Goal: Task Accomplishment & Management: Use online tool/utility

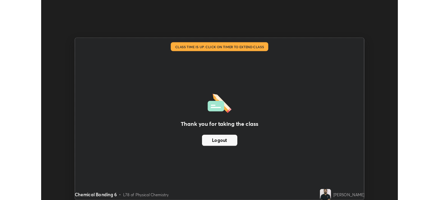
scroll to position [34060, 33822]
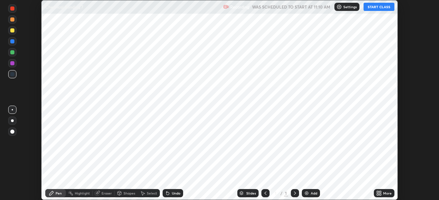
scroll to position [200, 439]
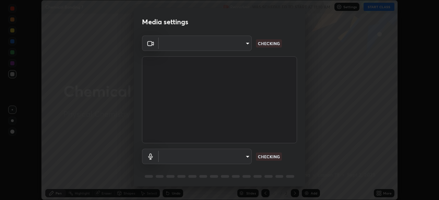
type input "51d019597c161c0694d5583d1f2c643560fde39fe8f4b4da8ea140d4d4830f4c"
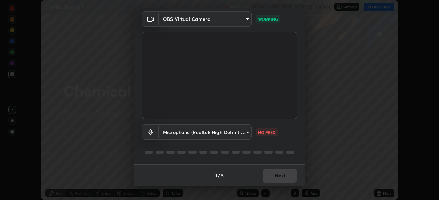
click at [246, 135] on body "Erase all Chemical Bonding 7 Recording WAS SCHEDULED TO START AT 11:10 AM Setti…" at bounding box center [219, 100] width 439 height 200
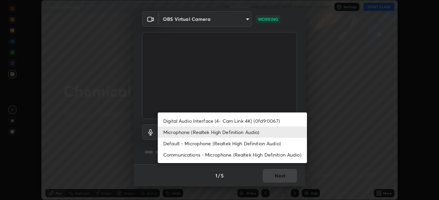
click at [242, 122] on li "Digital Audio Interface (4- Cam Link 4K) (0fd9:0067)" at bounding box center [232, 120] width 149 height 11
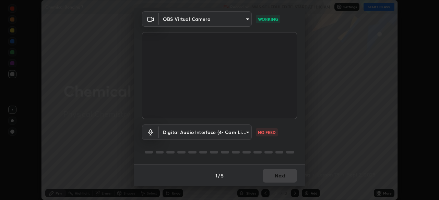
click at [235, 130] on body "Erase all Chemical Bonding 7 Recording WAS SCHEDULED TO START AT 11:10 AM Setti…" at bounding box center [219, 100] width 439 height 200
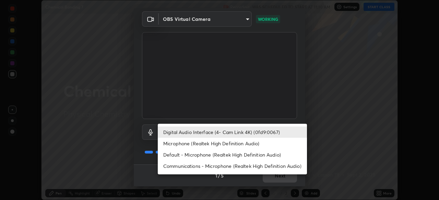
click at [239, 144] on li "Microphone (Realtek High Definition Audio)" at bounding box center [232, 143] width 149 height 11
type input "c6780f4c857a8b81e5497564d4ed67de36d612a8279d52ba4dbf449da7be3efb"
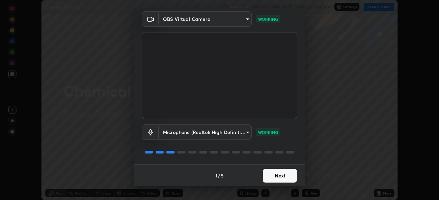
click at [279, 174] on button "Next" at bounding box center [279, 176] width 34 height 14
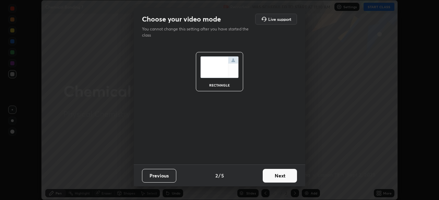
click at [278, 176] on button "Next" at bounding box center [279, 176] width 34 height 14
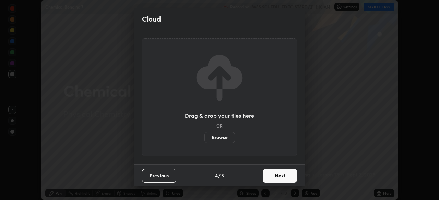
click at [275, 178] on button "Next" at bounding box center [279, 176] width 34 height 14
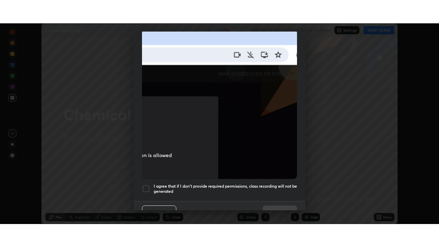
scroll to position [164, 0]
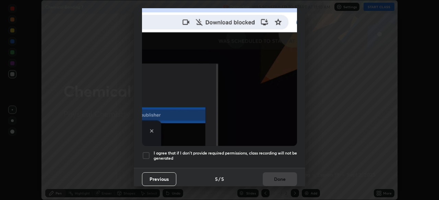
click at [281, 151] on h5 "I agree that if I don't provide required permissions, class recording will not …" at bounding box center [224, 156] width 143 height 11
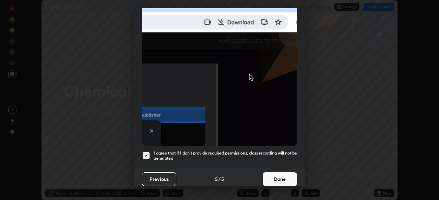
click at [276, 177] on button "Done" at bounding box center [279, 180] width 34 height 14
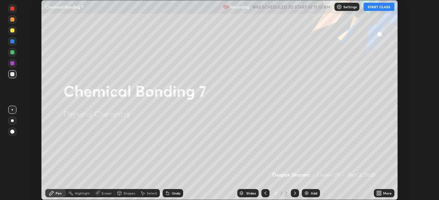
click at [387, 8] on button "START CLASS" at bounding box center [378, 7] width 31 height 8
click at [383, 195] on div "More" at bounding box center [387, 193] width 9 height 3
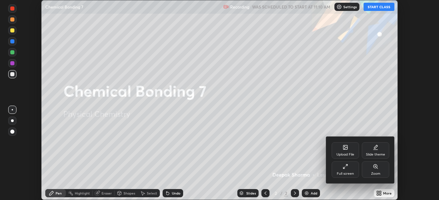
click at [350, 169] on div "Full screen" at bounding box center [344, 170] width 27 height 16
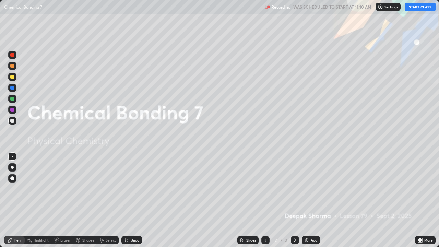
scroll to position [247, 439]
click at [311, 200] on div "Add" at bounding box center [310, 240] width 18 height 8
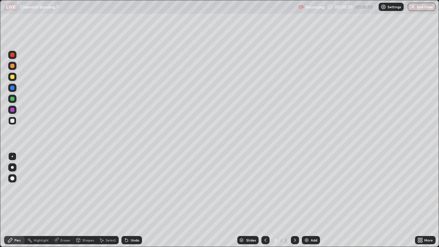
click at [13, 75] on div at bounding box center [12, 77] width 4 height 4
click at [16, 65] on div at bounding box center [12, 66] width 8 height 8
click at [13, 99] on div at bounding box center [12, 99] width 4 height 4
click at [15, 119] on div at bounding box center [12, 120] width 8 height 8
click at [309, 200] on div "Add" at bounding box center [310, 240] width 18 height 8
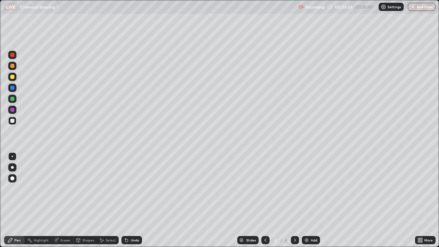
click at [12, 76] on div at bounding box center [12, 77] width 4 height 4
click at [84, 200] on div "Shapes" at bounding box center [88, 239] width 12 height 3
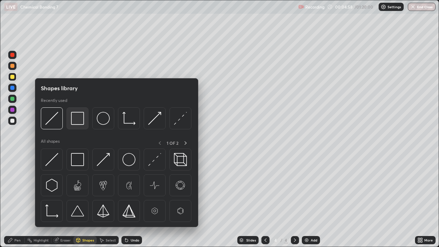
click at [76, 114] on img at bounding box center [77, 118] width 13 height 13
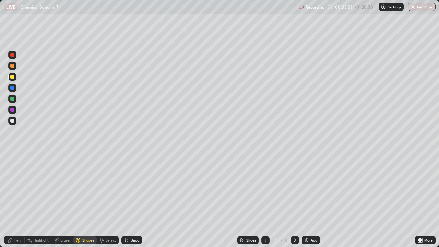
click at [62, 200] on div "Eraser" at bounding box center [65, 239] width 10 height 3
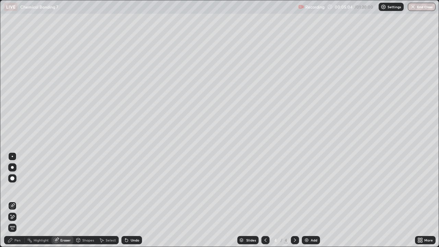
click at [82, 200] on div "Shapes" at bounding box center [84, 240] width 23 height 8
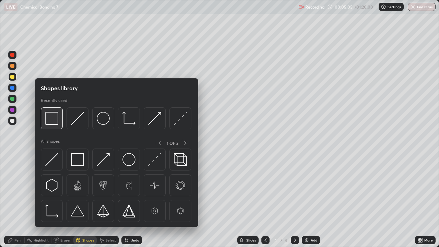
click at [55, 116] on img at bounding box center [51, 118] width 13 height 13
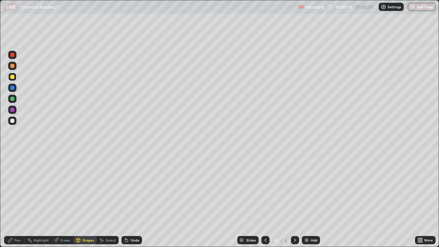
click at [14, 64] on div at bounding box center [12, 66] width 4 height 4
click at [12, 87] on div at bounding box center [12, 88] width 4 height 4
click at [13, 97] on div at bounding box center [12, 99] width 4 height 4
click at [15, 200] on div "Pen" at bounding box center [14, 240] width 21 height 8
click at [14, 65] on div at bounding box center [12, 66] width 4 height 4
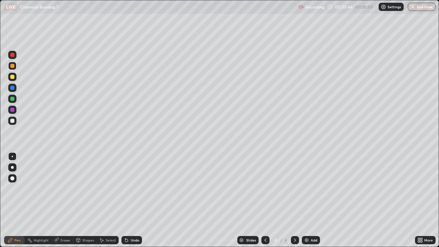
click at [12, 100] on div at bounding box center [12, 99] width 4 height 4
click at [13, 110] on div at bounding box center [12, 110] width 4 height 4
click at [11, 87] on div at bounding box center [12, 88] width 4 height 4
click at [13, 121] on div at bounding box center [12, 121] width 4 height 4
click at [125, 200] on icon at bounding box center [126, 240] width 3 height 3
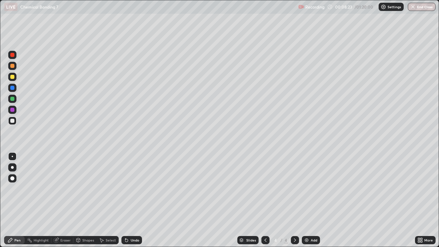
click at [126, 200] on icon at bounding box center [126, 240] width 3 height 3
click at [15, 89] on div at bounding box center [12, 88] width 8 height 8
click at [16, 120] on div at bounding box center [12, 120] width 8 height 8
click at [128, 200] on icon at bounding box center [126, 239] width 5 height 5
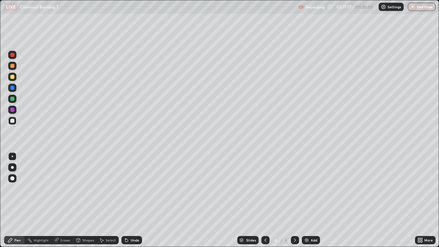
click at [128, 200] on icon at bounding box center [126, 239] width 5 height 5
click at [129, 200] on div "Undo" at bounding box center [131, 240] width 21 height 8
click at [62, 200] on div "Eraser" at bounding box center [65, 239] width 10 height 3
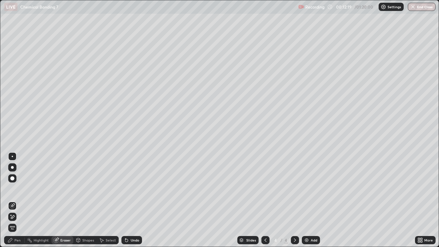
click at [14, 200] on div "Pen" at bounding box center [17, 239] width 6 height 3
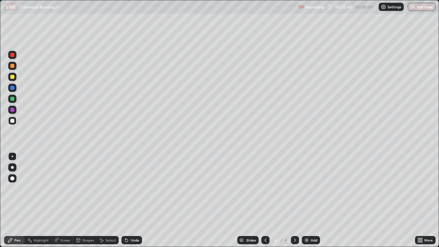
click at [306, 200] on img at bounding box center [306, 239] width 5 height 5
click at [263, 200] on icon at bounding box center [264, 239] width 5 height 5
click at [295, 200] on icon at bounding box center [294, 239] width 5 height 5
click at [264, 200] on icon at bounding box center [264, 239] width 5 height 5
click at [308, 200] on img at bounding box center [306, 239] width 5 height 5
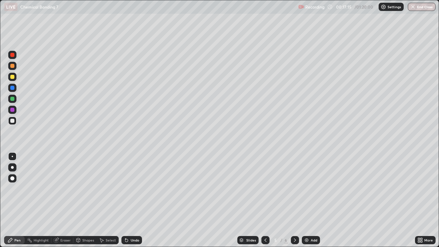
click at [309, 200] on div "Add" at bounding box center [310, 240] width 18 height 8
click at [12, 77] on div at bounding box center [12, 77] width 4 height 4
click at [16, 64] on div at bounding box center [12, 66] width 8 height 8
click at [265, 200] on icon at bounding box center [264, 239] width 5 height 5
click at [294, 200] on icon at bounding box center [294, 239] width 5 height 5
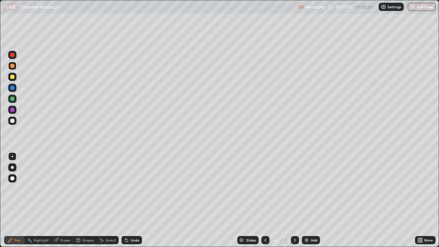
click at [295, 200] on div at bounding box center [295, 240] width 8 height 8
click at [263, 200] on icon at bounding box center [264, 239] width 5 height 5
click at [308, 200] on div "Add" at bounding box center [310, 240] width 18 height 8
click at [13, 120] on div at bounding box center [12, 121] width 4 height 4
click at [294, 200] on icon at bounding box center [294, 239] width 5 height 5
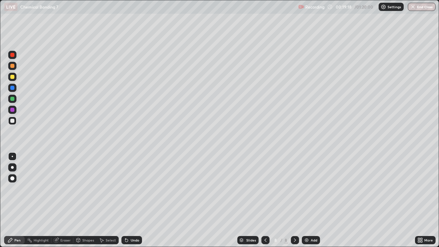
click at [266, 200] on icon at bounding box center [264, 239] width 5 height 5
click at [264, 200] on icon at bounding box center [264, 239] width 5 height 5
click at [294, 200] on icon at bounding box center [294, 239] width 5 height 5
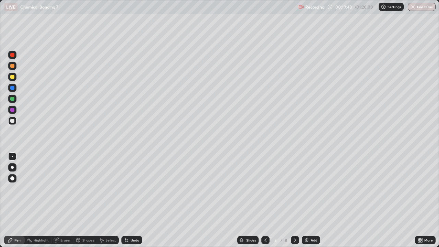
click at [294, 200] on icon at bounding box center [294, 239] width 5 height 5
click at [61, 200] on div "Eraser" at bounding box center [65, 239] width 10 height 3
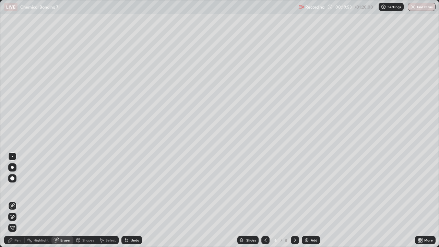
click at [18, 200] on div "Pen" at bounding box center [17, 239] width 6 height 3
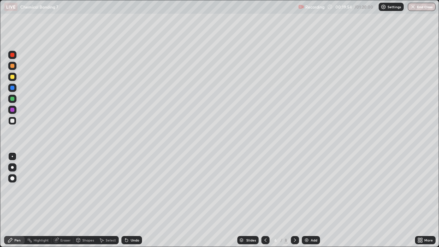
click at [14, 80] on div at bounding box center [12, 77] width 8 height 8
click at [15, 65] on div at bounding box center [12, 66] width 8 height 8
click at [15, 119] on div at bounding box center [12, 120] width 8 height 8
click at [13, 67] on div at bounding box center [12, 66] width 4 height 4
click at [264, 200] on icon at bounding box center [264, 239] width 5 height 5
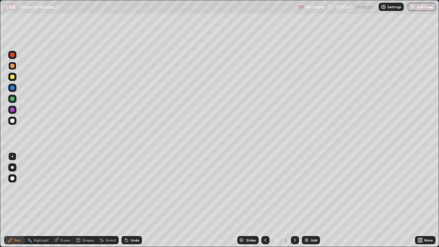
click at [264, 200] on icon at bounding box center [264, 239] width 5 height 5
click at [297, 200] on icon at bounding box center [294, 239] width 5 height 5
click at [85, 200] on div "Shapes" at bounding box center [88, 239] width 12 height 3
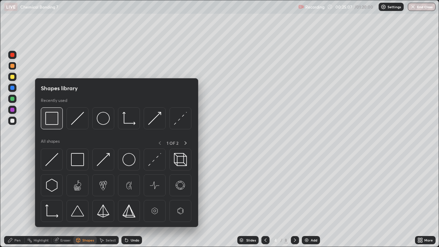
click at [58, 118] on img at bounding box center [51, 118] width 13 height 13
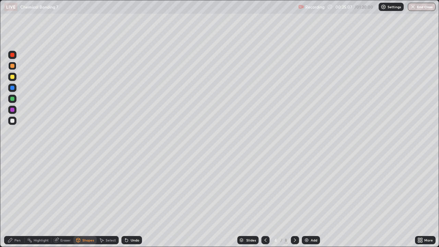
click at [15, 77] on div at bounding box center [12, 77] width 8 height 8
click at [64, 200] on div "Eraser" at bounding box center [65, 239] width 10 height 3
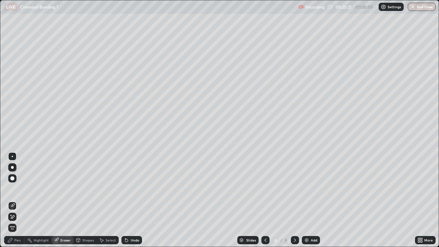
click at [83, 200] on div "Shapes" at bounding box center [88, 239] width 12 height 3
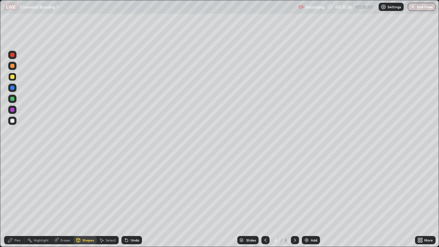
click at [15, 200] on div "Pen" at bounding box center [17, 239] width 6 height 3
click at [16, 98] on div at bounding box center [12, 99] width 8 height 8
click at [13, 120] on div at bounding box center [12, 121] width 4 height 4
click at [15, 55] on div at bounding box center [12, 55] width 8 height 8
click at [12, 87] on div at bounding box center [12, 88] width 4 height 4
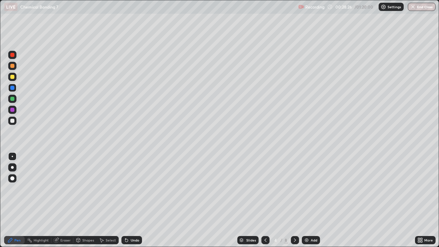
click at [13, 109] on div at bounding box center [12, 110] width 4 height 4
click at [13, 64] on div at bounding box center [12, 66] width 4 height 4
click at [132, 200] on div "Undo" at bounding box center [135, 239] width 9 height 3
click at [131, 200] on div "Undo" at bounding box center [135, 239] width 9 height 3
click at [15, 120] on div at bounding box center [12, 120] width 8 height 8
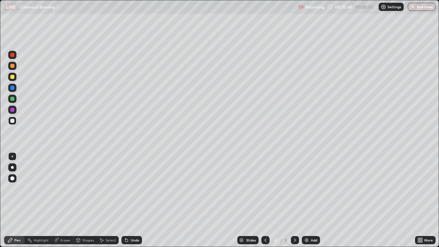
click at [134, 200] on div "Undo" at bounding box center [135, 239] width 9 height 3
click at [131, 200] on div "Undo" at bounding box center [135, 239] width 9 height 3
click at [309, 200] on div "Add" at bounding box center [310, 240] width 18 height 8
click at [16, 76] on div at bounding box center [12, 77] width 8 height 8
click at [128, 200] on div "Undo" at bounding box center [131, 240] width 21 height 8
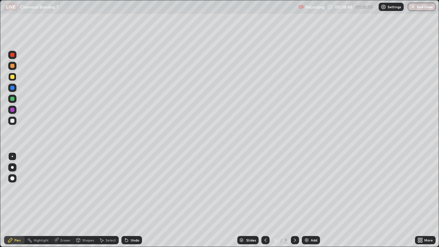
click at [86, 200] on div "Shapes" at bounding box center [88, 239] width 12 height 3
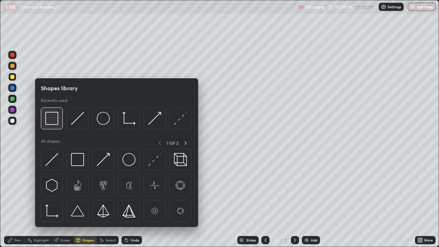
click at [52, 113] on img at bounding box center [51, 118] width 13 height 13
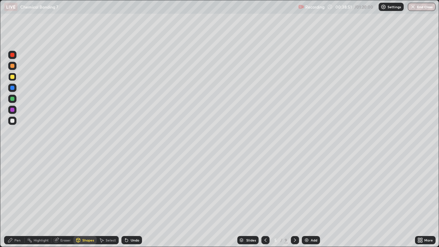
click at [64, 200] on div "Eraser" at bounding box center [65, 239] width 10 height 3
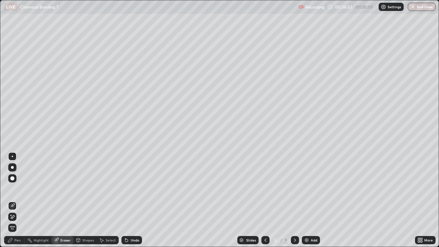
click at [83, 200] on div "Shapes" at bounding box center [88, 239] width 12 height 3
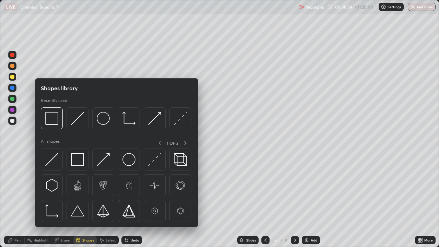
click at [51, 114] on img at bounding box center [51, 118] width 13 height 13
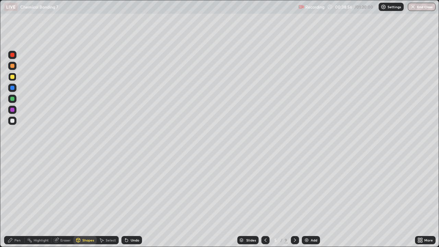
click at [132, 200] on div "Undo" at bounding box center [131, 240] width 21 height 8
click at [14, 99] on div at bounding box center [12, 99] width 4 height 4
click at [18, 200] on div "Pen" at bounding box center [17, 239] width 6 height 3
click at [84, 200] on div "Shapes" at bounding box center [88, 239] width 12 height 3
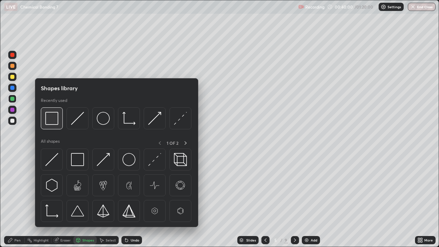
click at [56, 122] on img at bounding box center [51, 118] width 13 height 13
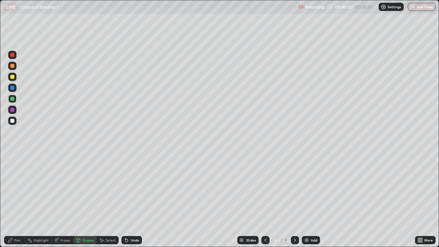
click at [15, 65] on div at bounding box center [12, 66] width 8 height 8
click at [14, 109] on div at bounding box center [12, 110] width 4 height 4
click at [16, 200] on div "Pen" at bounding box center [17, 239] width 6 height 3
click at [14, 120] on div at bounding box center [12, 121] width 4 height 4
click at [16, 78] on div at bounding box center [12, 77] width 8 height 8
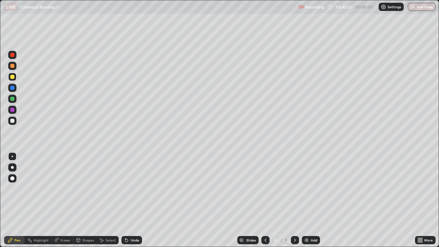
click at [14, 86] on div at bounding box center [12, 88] width 4 height 4
click at [16, 119] on div at bounding box center [12, 120] width 8 height 8
click at [316, 200] on div "Add" at bounding box center [313, 239] width 7 height 3
click at [85, 200] on div "Shapes" at bounding box center [88, 239] width 12 height 3
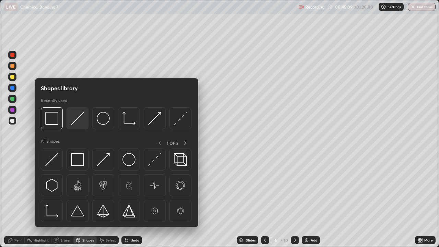
click at [75, 112] on img at bounding box center [77, 118] width 13 height 13
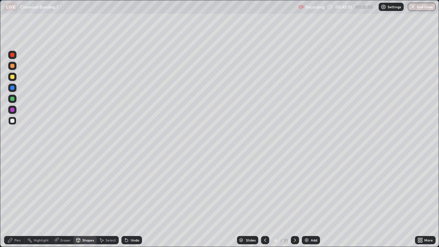
click at [14, 77] on div at bounding box center [12, 77] width 4 height 4
click at [16, 200] on div "Pen" at bounding box center [14, 240] width 21 height 8
click at [311, 200] on div "Add" at bounding box center [310, 240] width 18 height 8
click at [16, 100] on div at bounding box center [12, 99] width 8 height 8
click at [16, 119] on div at bounding box center [12, 120] width 8 height 8
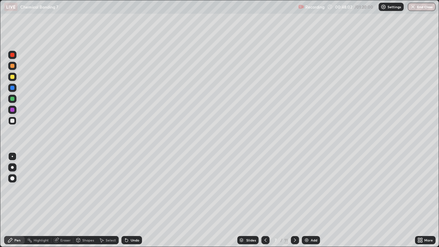
click at [265, 200] on icon at bounding box center [265, 239] width 2 height 3
click at [294, 200] on icon at bounding box center [294, 239] width 5 height 5
click at [265, 200] on icon at bounding box center [264, 239] width 5 height 5
click at [294, 200] on icon at bounding box center [294, 239] width 5 height 5
click at [264, 200] on icon at bounding box center [265, 239] width 2 height 3
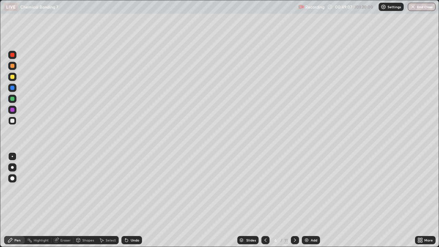
click at [315, 200] on div "Add" at bounding box center [313, 239] width 7 height 3
click at [85, 200] on div "Shapes" at bounding box center [88, 239] width 12 height 3
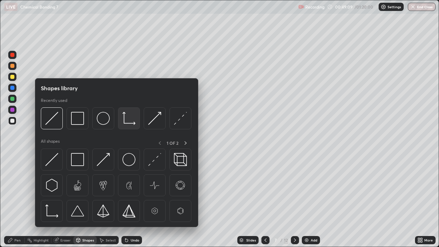
click at [133, 116] on img at bounding box center [128, 118] width 13 height 13
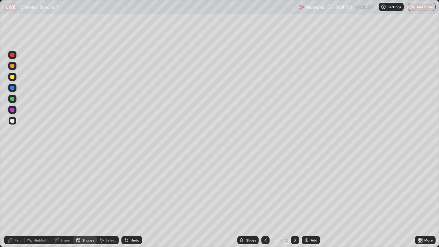
click at [15, 77] on div at bounding box center [12, 77] width 8 height 8
click at [15, 200] on div "Pen" at bounding box center [17, 239] width 6 height 3
click at [15, 121] on div at bounding box center [12, 120] width 8 height 8
click at [13, 99] on div at bounding box center [12, 99] width 4 height 4
click at [85, 200] on div "Shapes" at bounding box center [88, 239] width 12 height 3
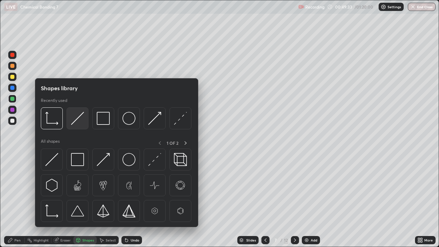
click at [79, 115] on img at bounding box center [77, 118] width 13 height 13
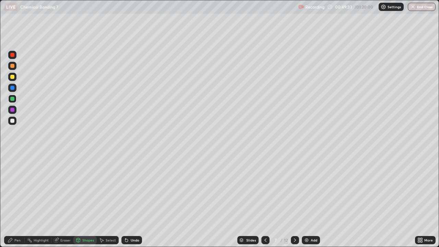
click at [15, 110] on div at bounding box center [12, 110] width 8 height 8
click at [13, 120] on div at bounding box center [12, 121] width 4 height 4
click at [13, 200] on div "Pen" at bounding box center [14, 240] width 21 height 8
click at [87, 200] on div "Shapes" at bounding box center [88, 239] width 12 height 3
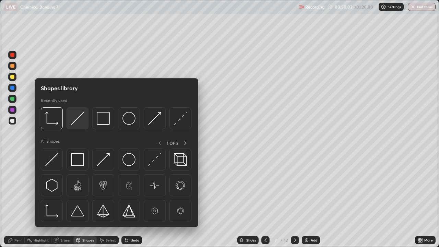
click at [79, 114] on img at bounding box center [77, 118] width 13 height 13
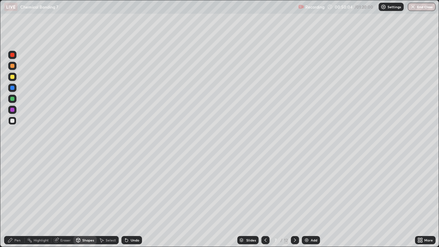
click at [16, 109] on div at bounding box center [12, 110] width 8 height 8
click at [13, 200] on div "Pen" at bounding box center [14, 240] width 21 height 8
click at [13, 122] on div at bounding box center [12, 121] width 4 height 4
click at [264, 200] on icon at bounding box center [264, 239] width 5 height 5
click at [16, 98] on div at bounding box center [12, 99] width 8 height 8
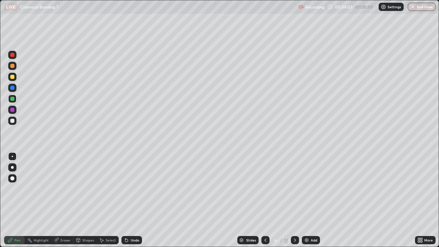
click at [134, 200] on div "Undo" at bounding box center [131, 240] width 21 height 8
click at [14, 69] on div at bounding box center [12, 66] width 8 height 8
click at [294, 200] on icon at bounding box center [294, 239] width 5 height 5
click at [295, 200] on icon at bounding box center [294, 239] width 5 height 5
click at [294, 200] on icon at bounding box center [294, 239] width 5 height 5
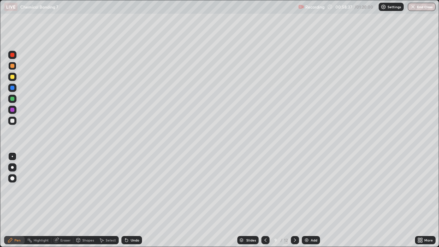
click at [293, 200] on icon at bounding box center [294, 239] width 5 height 5
click at [264, 200] on icon at bounding box center [264, 239] width 5 height 5
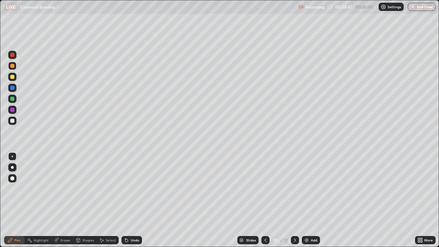
click at [264, 200] on icon at bounding box center [264, 239] width 5 height 5
click at [265, 200] on icon at bounding box center [264, 239] width 5 height 5
click at [264, 200] on icon at bounding box center [264, 239] width 5 height 5
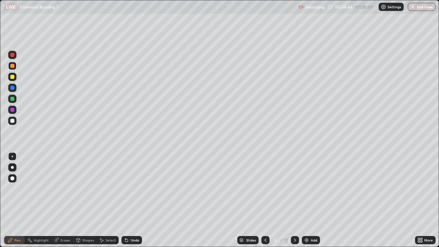
click at [264, 200] on icon at bounding box center [265, 239] width 2 height 3
click at [312, 200] on div "Add" at bounding box center [313, 239] width 7 height 3
click at [13, 77] on div at bounding box center [12, 77] width 4 height 4
click at [13, 102] on div at bounding box center [12, 99] width 8 height 8
click at [13, 121] on div at bounding box center [12, 121] width 4 height 4
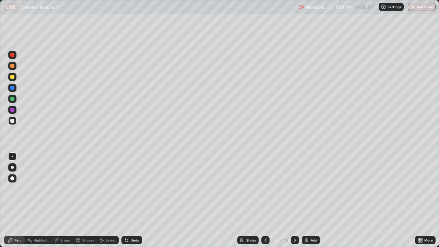
click at [61, 200] on div "Eraser" at bounding box center [65, 239] width 10 height 3
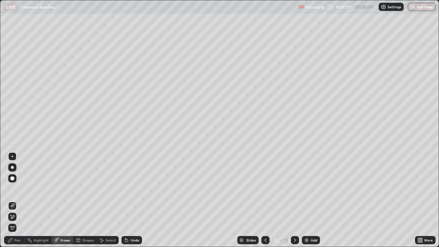
click at [15, 200] on div "Pen" at bounding box center [17, 239] width 6 height 3
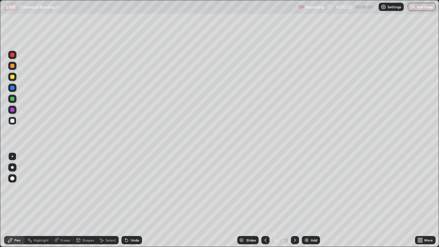
click at [62, 200] on div "Eraser" at bounding box center [65, 239] width 10 height 3
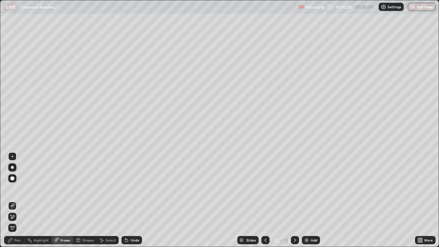
click at [13, 179] on div at bounding box center [12, 178] width 4 height 4
click at [18, 200] on div "Pen" at bounding box center [17, 239] width 6 height 3
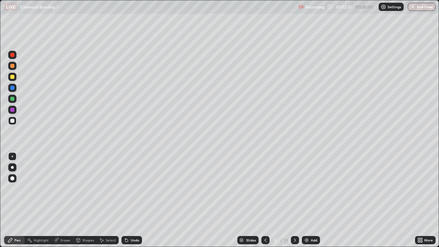
click at [66, 200] on div "Eraser" at bounding box center [62, 240] width 22 height 8
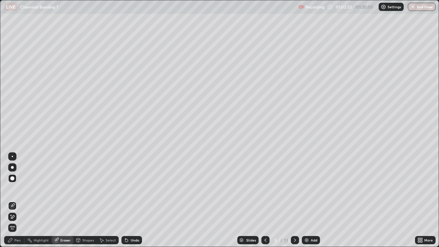
click at [15, 200] on div "Pen" at bounding box center [17, 239] width 6 height 3
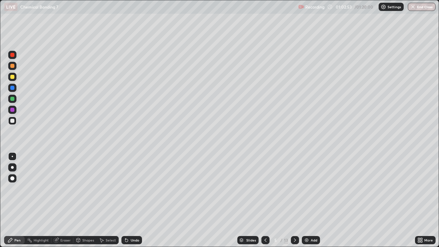
click at [16, 75] on div at bounding box center [12, 77] width 8 height 8
click at [13, 98] on div at bounding box center [12, 99] width 4 height 4
click at [13, 121] on div at bounding box center [12, 121] width 4 height 4
click at [13, 77] on div at bounding box center [12, 77] width 4 height 4
click at [14, 97] on div at bounding box center [12, 99] width 4 height 4
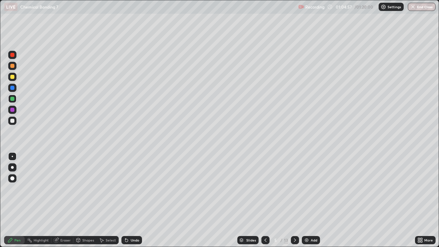
click at [15, 121] on div at bounding box center [12, 120] width 8 height 8
click at [13, 76] on div at bounding box center [12, 77] width 4 height 4
click at [14, 98] on div at bounding box center [12, 99] width 4 height 4
click at [13, 121] on div at bounding box center [12, 121] width 4 height 4
click at [16, 76] on div at bounding box center [12, 77] width 8 height 8
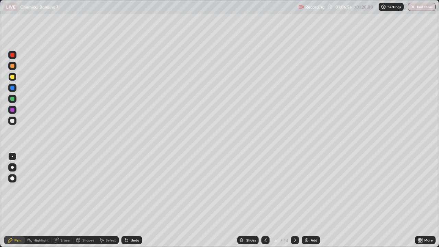
click at [15, 97] on div at bounding box center [12, 99] width 8 height 8
click at [84, 200] on div "Shapes" at bounding box center [88, 239] width 12 height 3
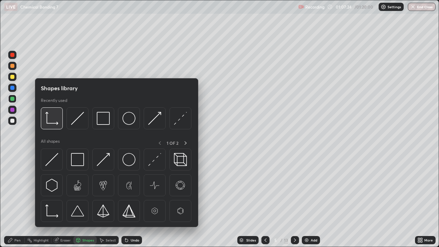
click at [54, 118] on img at bounding box center [51, 118] width 13 height 13
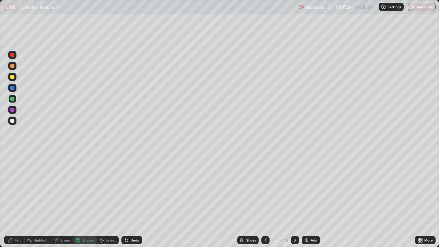
click at [9, 78] on div at bounding box center [12, 77] width 8 height 8
click at [81, 200] on div "Shapes" at bounding box center [84, 240] width 23 height 8
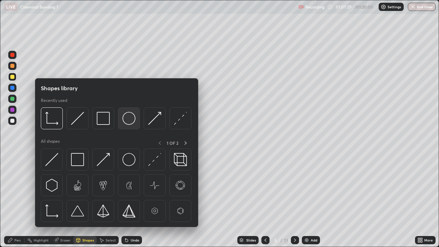
click at [128, 117] on img at bounding box center [128, 118] width 13 height 13
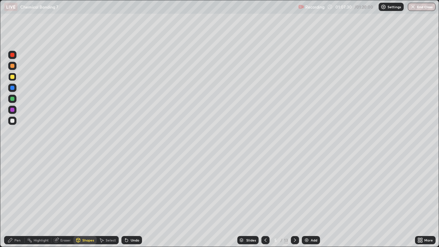
click at [11, 96] on div at bounding box center [12, 99] width 8 height 8
click at [17, 200] on div "Pen" at bounding box center [17, 239] width 6 height 3
click at [15, 74] on div at bounding box center [12, 77] width 8 height 8
click at [13, 120] on div at bounding box center [12, 121] width 4 height 4
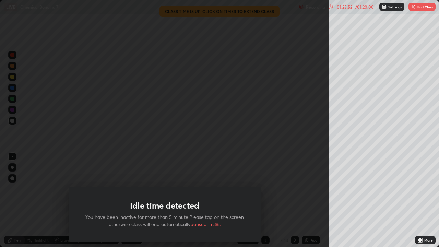
click at [303, 192] on div "Idle time detected You have been inactive for more than 5 minute.Please tap on …" at bounding box center [164, 123] width 329 height 247
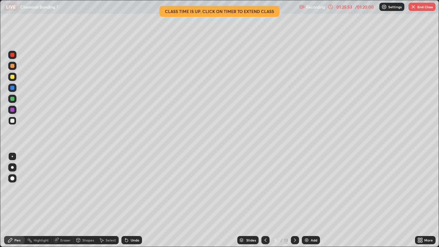
click at [420, 6] on button "End Class" at bounding box center [421, 7] width 27 height 8
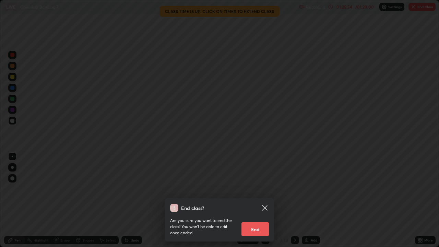
click at [265, 200] on button "End" at bounding box center [254, 229] width 27 height 14
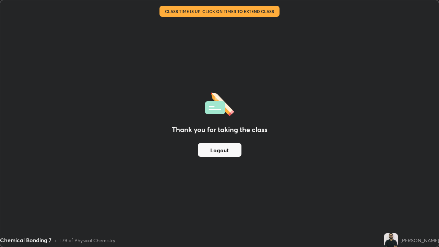
click at [215, 148] on button "Logout" at bounding box center [220, 150] width 44 height 14
